Goal: Task Accomplishment & Management: Manage account settings

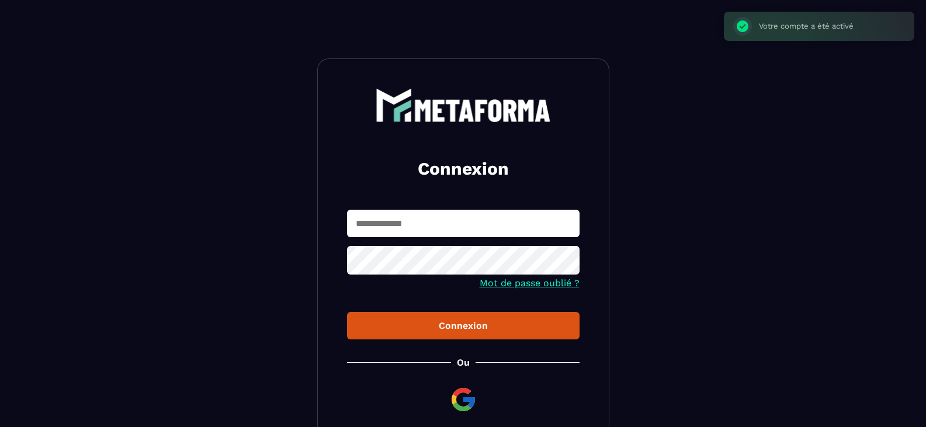
click at [414, 231] on input "text" at bounding box center [463, 223] width 233 height 27
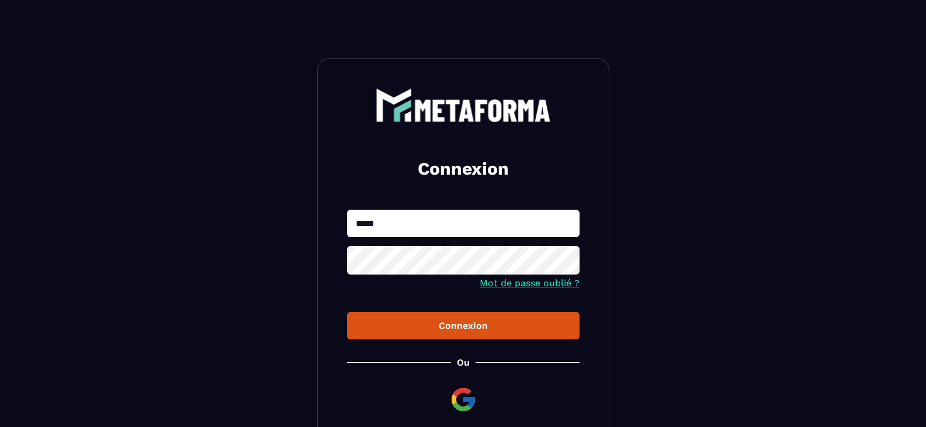
type input "**********"
click at [563, 259] on icon at bounding box center [566, 261] width 13 height 11
click at [563, 259] on icon at bounding box center [567, 262] width 14 height 14
click at [472, 331] on div "Connexion" at bounding box center [463, 325] width 214 height 11
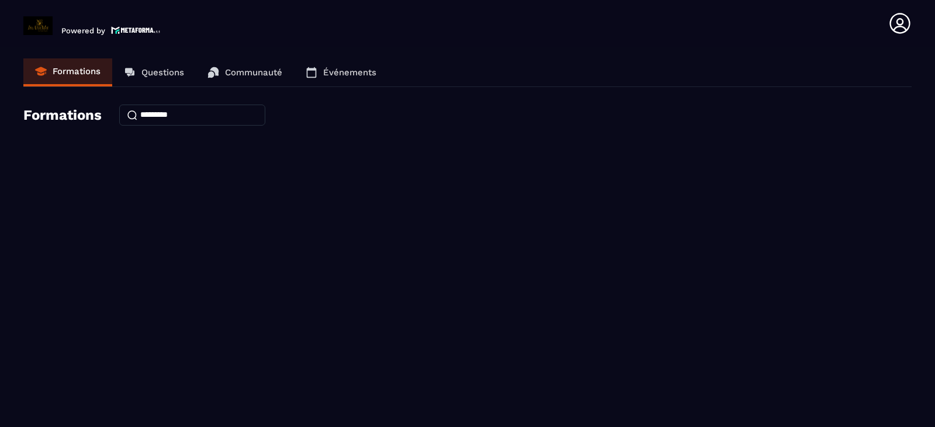
click at [76, 127] on div "Formations Questions Communauté Événements Formations" at bounding box center [467, 100] width 888 height 85
click at [68, 123] on h4 "Formations" at bounding box center [62, 115] width 78 height 16
click at [74, 71] on p "Formations" at bounding box center [77, 71] width 48 height 11
click at [891, 25] on icon at bounding box center [899, 23] width 20 height 20
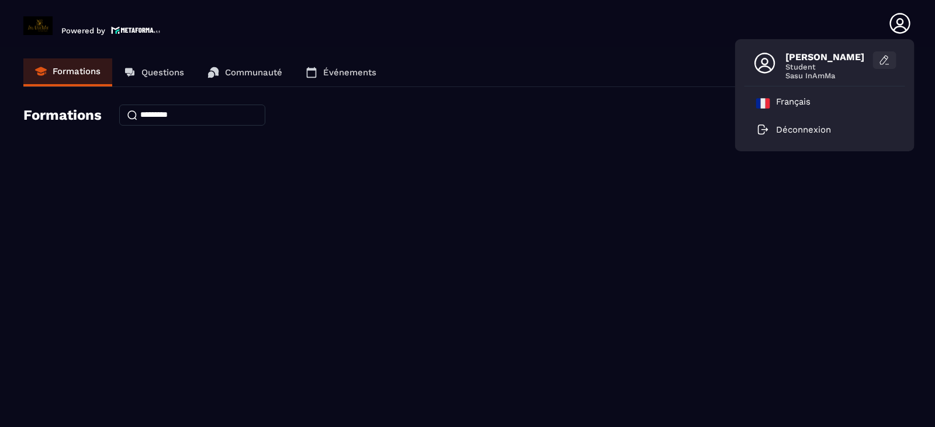
click at [882, 61] on icon at bounding box center [885, 60] width 12 height 12
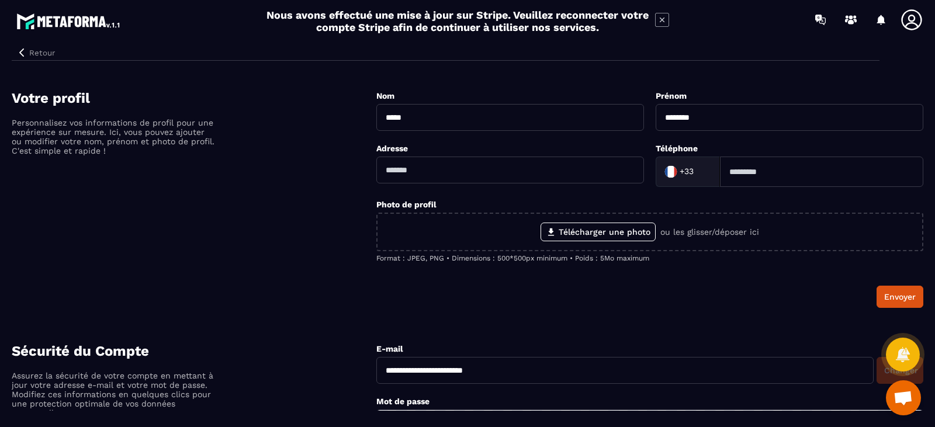
click at [909, 18] on icon at bounding box center [911, 19] width 20 height 20
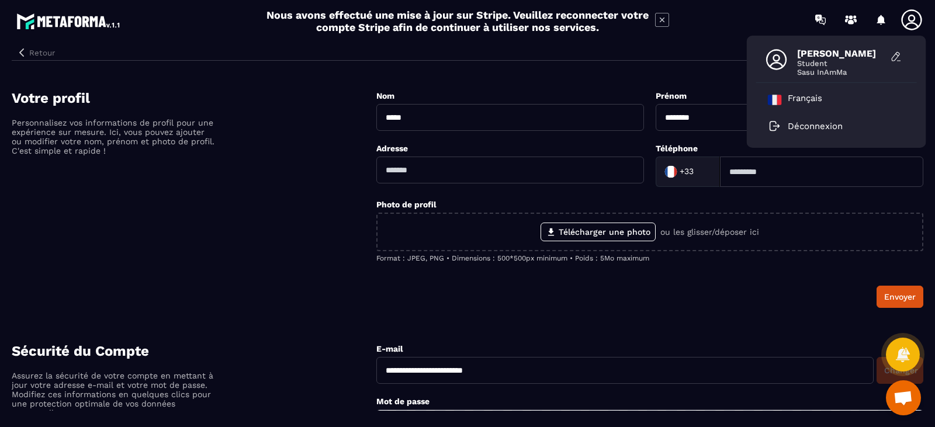
click at [31, 51] on button "Retour" at bounding box center [36, 52] width 48 height 15
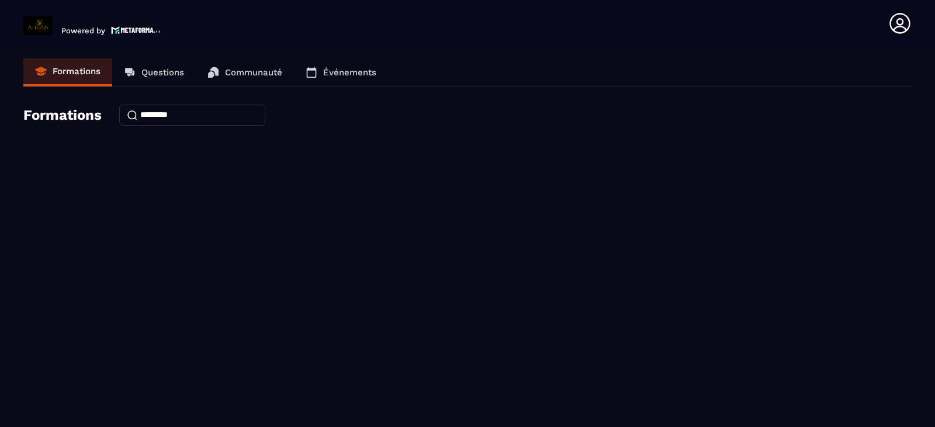
click at [47, 77] on link "Formations" at bounding box center [67, 72] width 89 height 28
click at [61, 122] on h4 "Formations" at bounding box center [62, 115] width 78 height 16
click at [566, 186] on section "Formations Questions Communauté Événements Formations" at bounding box center [467, 239] width 935 height 385
click at [909, 17] on icon at bounding box center [899, 23] width 23 height 23
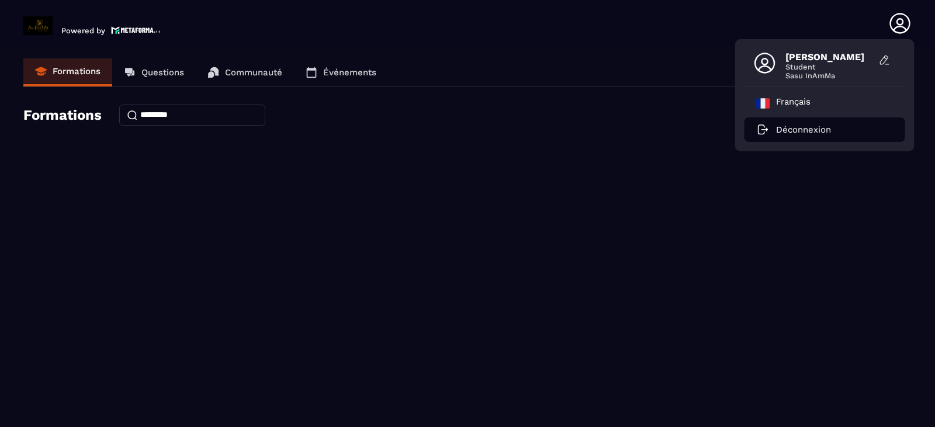
click at [808, 126] on p "Déconnexion" at bounding box center [803, 129] width 55 height 11
